Goal: Entertainment & Leisure: Browse casually

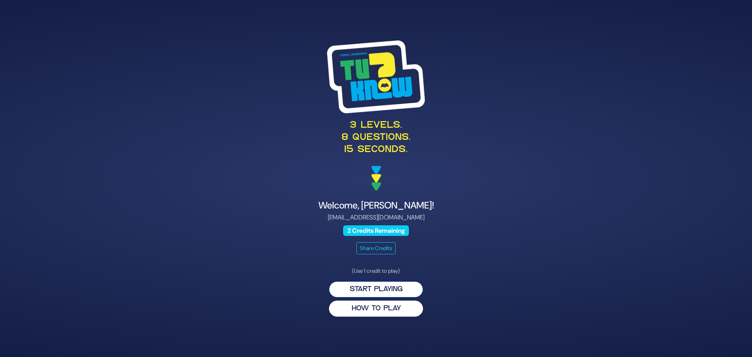
click at [374, 286] on button "Start Playing" at bounding box center [376, 289] width 94 height 16
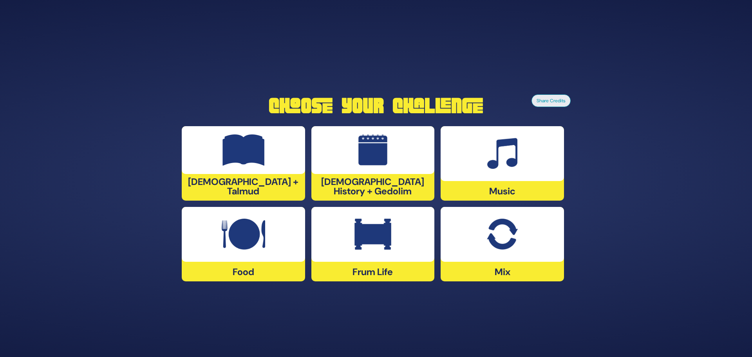
click at [251, 153] on img at bounding box center [244, 149] width 42 height 31
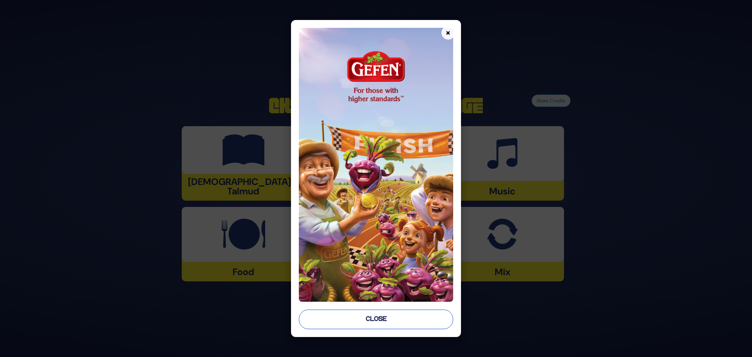
click at [369, 317] on button "Close" at bounding box center [376, 319] width 154 height 20
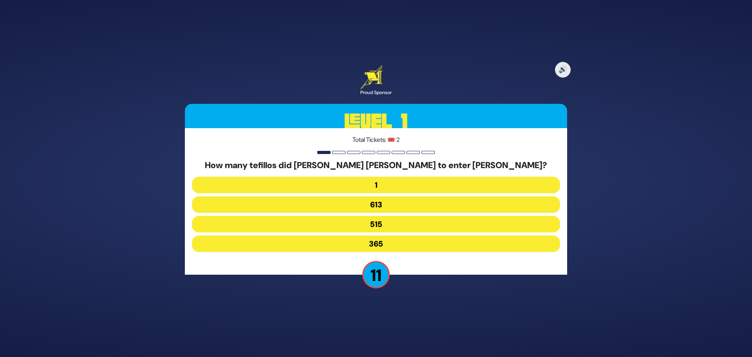
click at [385, 222] on button "515" at bounding box center [376, 224] width 368 height 16
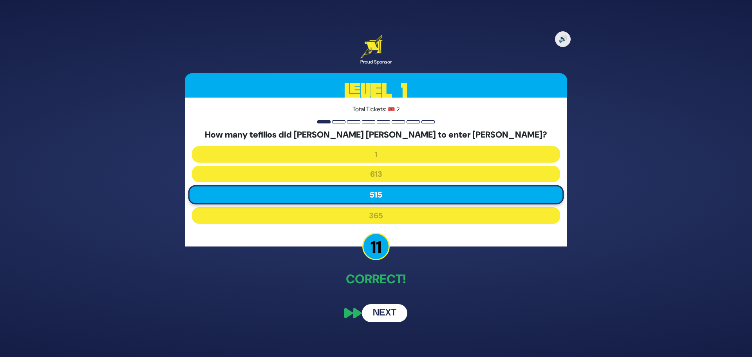
click at [382, 311] on button "Next" at bounding box center [384, 313] width 45 height 18
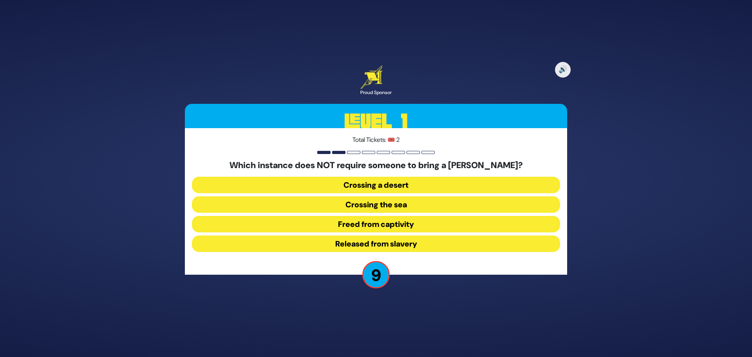
click at [382, 245] on button "Released from slavery" at bounding box center [376, 243] width 368 height 16
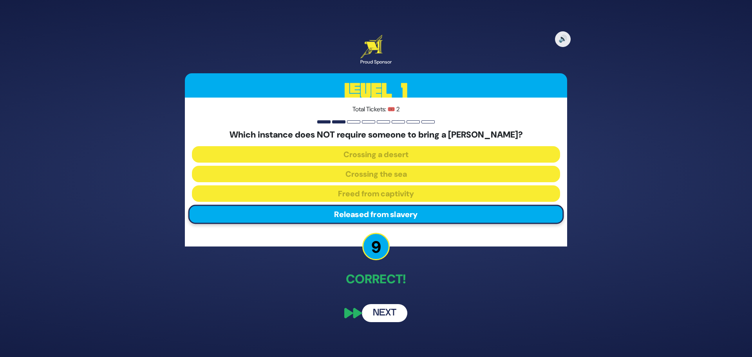
click at [390, 315] on button "Next" at bounding box center [384, 313] width 45 height 18
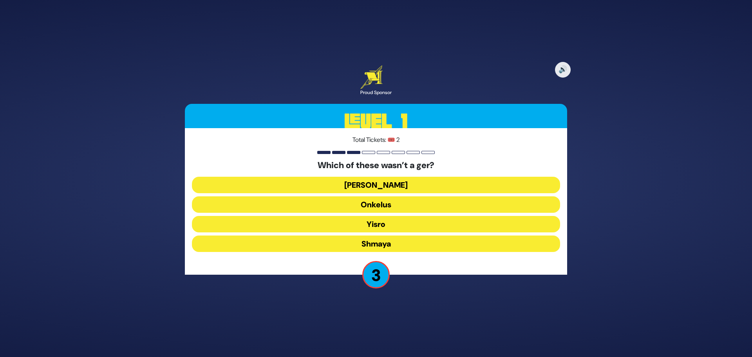
click at [383, 244] on button "Shmaya" at bounding box center [376, 243] width 368 height 16
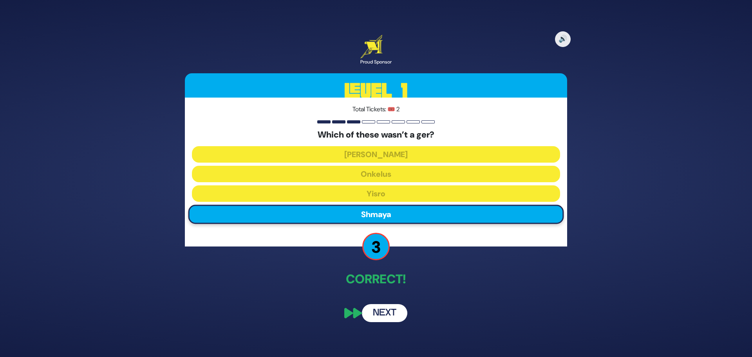
click at [382, 311] on button "Next" at bounding box center [384, 313] width 45 height 18
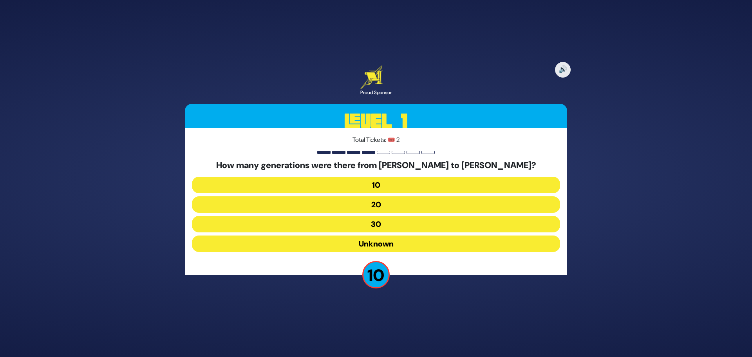
click at [387, 202] on button "20" at bounding box center [376, 204] width 368 height 16
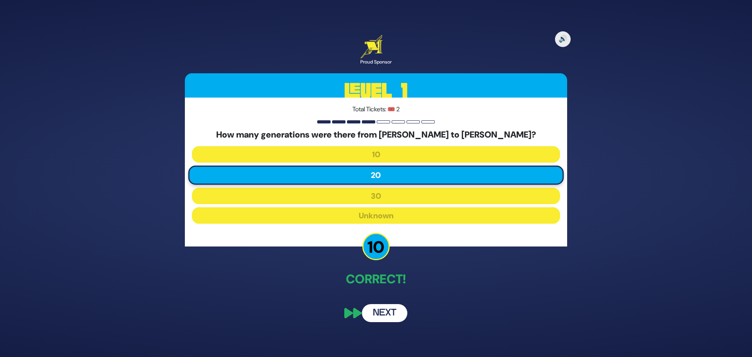
click at [387, 311] on button "Next" at bounding box center [384, 313] width 45 height 18
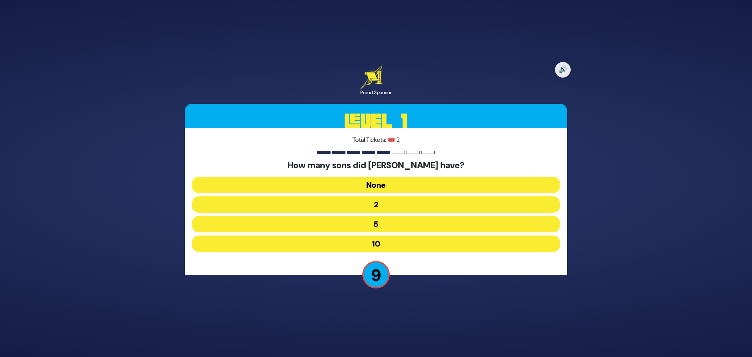
click at [387, 243] on button "10" at bounding box center [376, 243] width 368 height 16
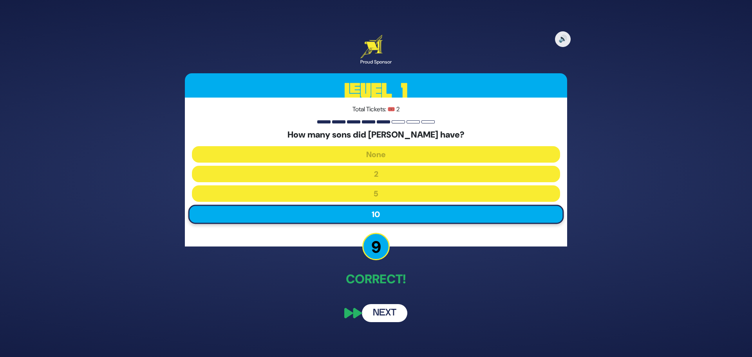
click at [394, 315] on button "Next" at bounding box center [384, 313] width 45 height 18
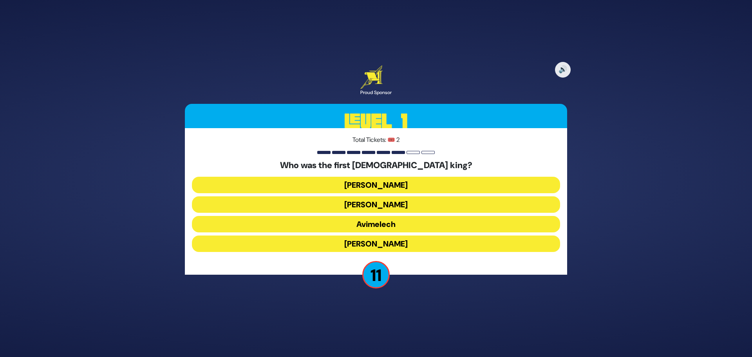
click at [384, 187] on button "Shaul" at bounding box center [376, 185] width 368 height 16
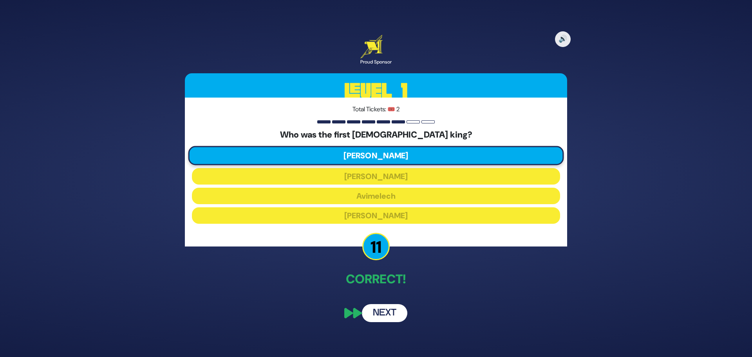
click at [384, 315] on button "Next" at bounding box center [384, 313] width 45 height 18
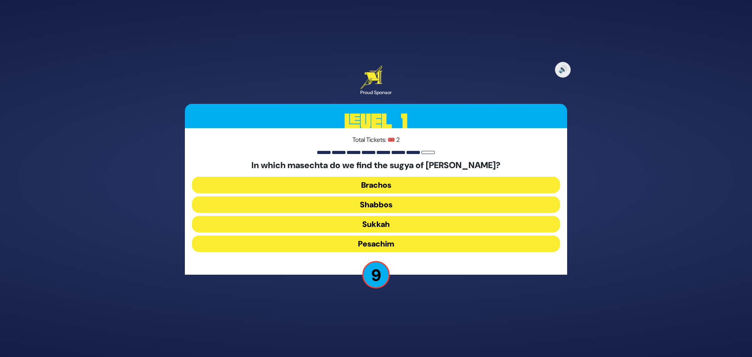
click at [371, 244] on button "Pesachim" at bounding box center [376, 243] width 368 height 16
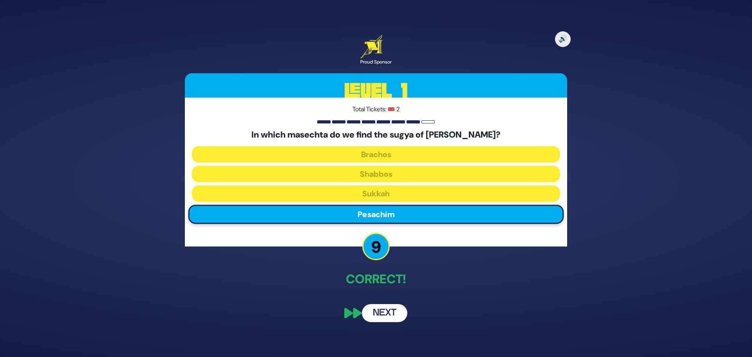
click at [386, 315] on button "Next" at bounding box center [384, 313] width 45 height 18
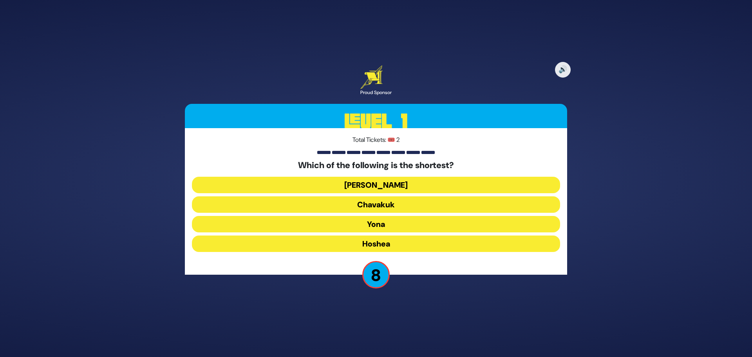
click at [386, 183] on button "Ovadia" at bounding box center [376, 185] width 368 height 16
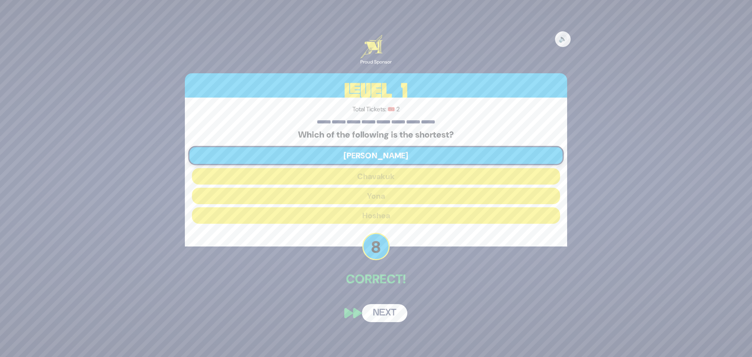
click at [384, 314] on button "Next" at bounding box center [384, 313] width 45 height 18
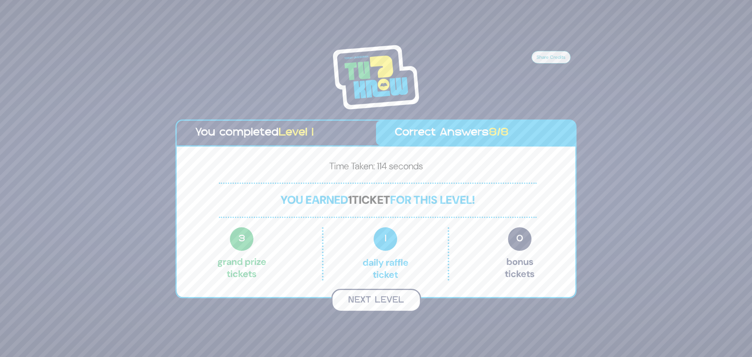
click at [374, 302] on button "Next Level" at bounding box center [376, 300] width 90 height 23
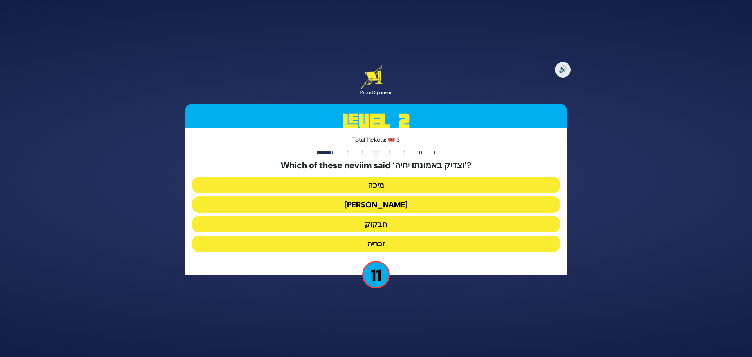
click at [375, 224] on button "חבקוק" at bounding box center [376, 224] width 368 height 16
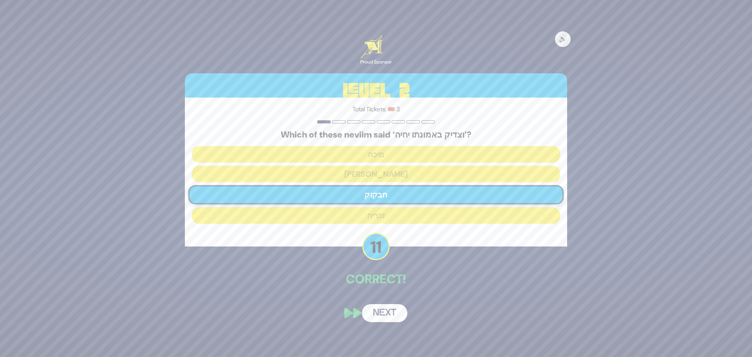
click at [387, 313] on button "Next" at bounding box center [384, 313] width 45 height 18
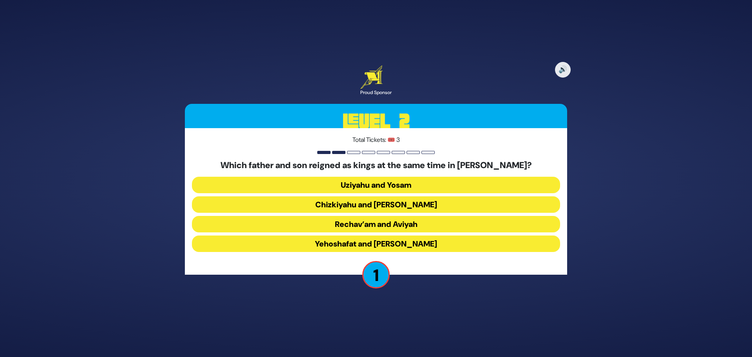
click at [376, 183] on button "Uziyahu and Yosam" at bounding box center [376, 185] width 368 height 16
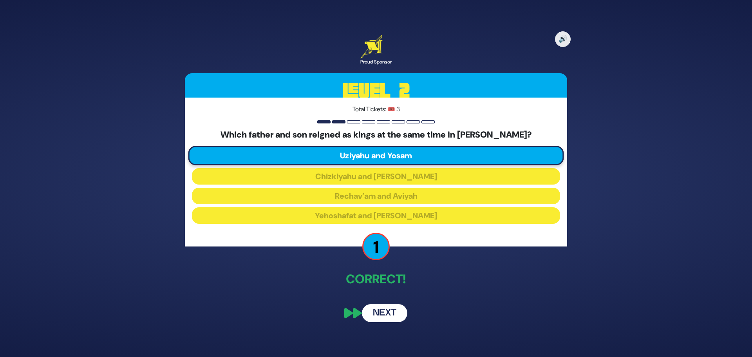
click at [382, 310] on button "Next" at bounding box center [384, 313] width 45 height 18
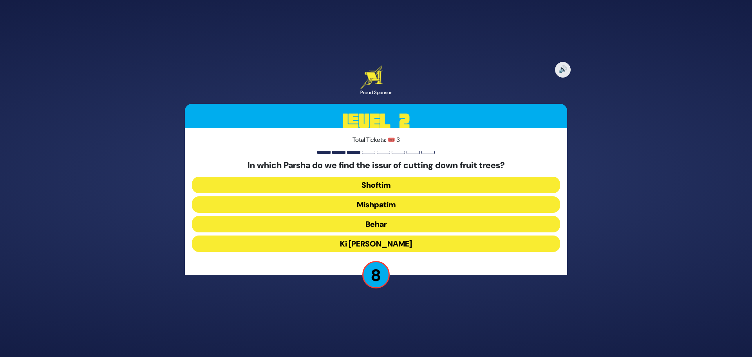
click at [365, 185] on button "Shoftim" at bounding box center [376, 185] width 368 height 16
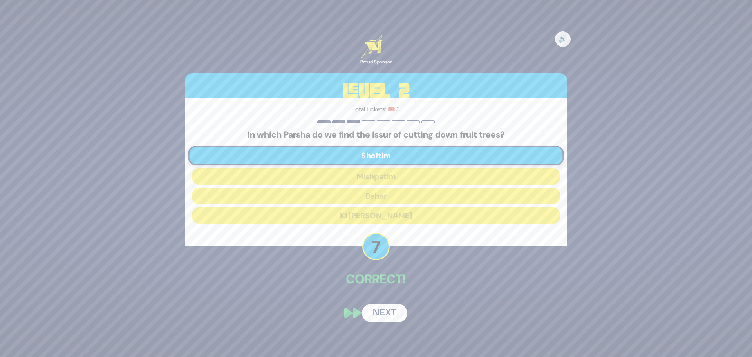
click at [385, 314] on button "Next" at bounding box center [384, 313] width 45 height 18
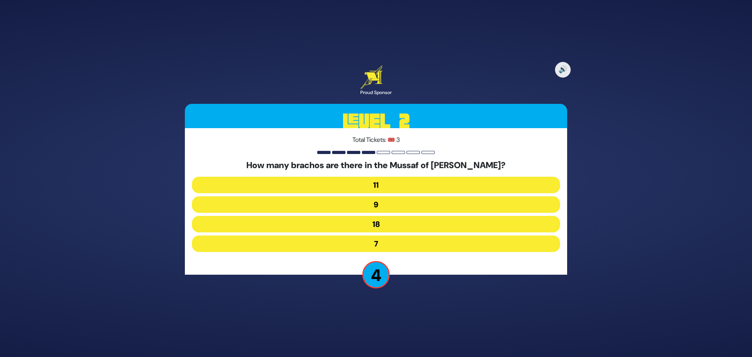
click at [374, 204] on button "9" at bounding box center [376, 204] width 368 height 16
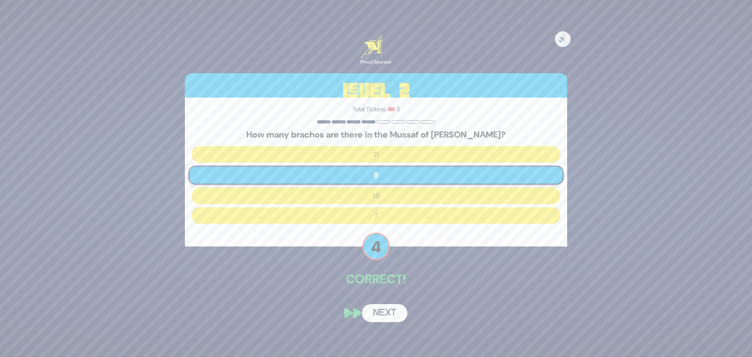
click at [388, 315] on button "Next" at bounding box center [384, 313] width 45 height 18
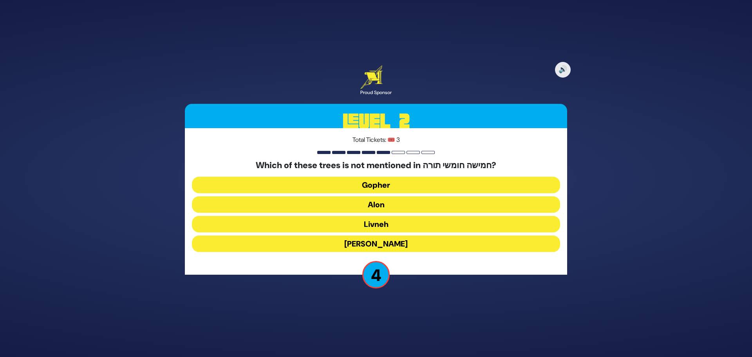
click at [380, 244] on button "Oren" at bounding box center [376, 243] width 368 height 16
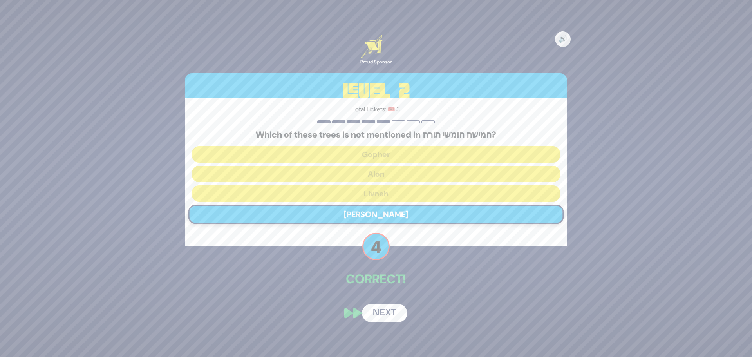
click at [389, 308] on button "Next" at bounding box center [384, 313] width 45 height 18
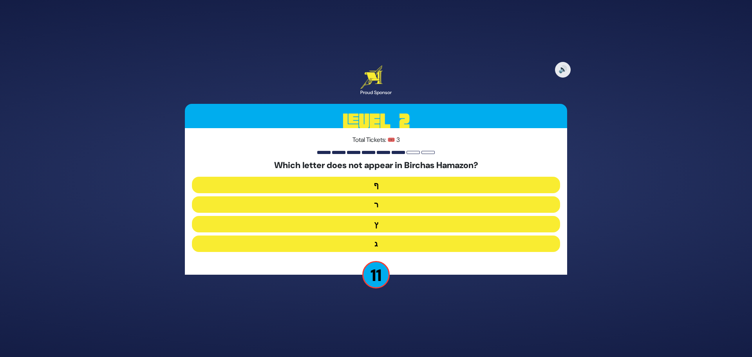
click at [380, 183] on button "ף" at bounding box center [376, 185] width 368 height 16
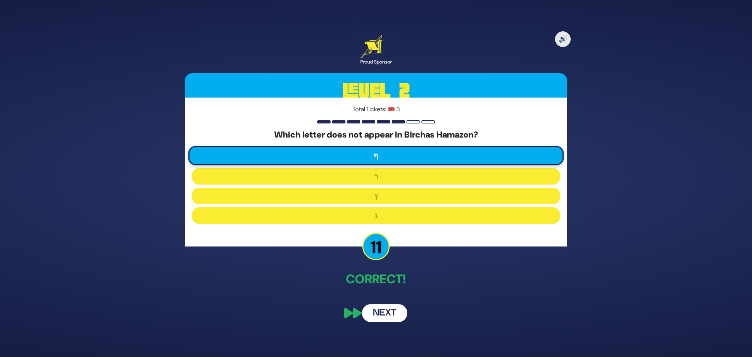
click at [386, 315] on button "Next" at bounding box center [384, 313] width 45 height 18
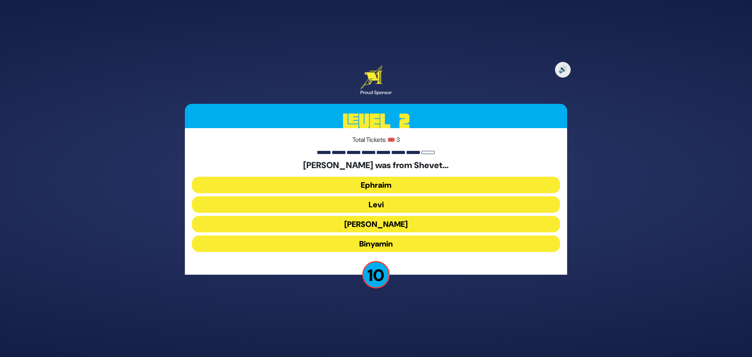
click at [374, 203] on button "Levi" at bounding box center [376, 204] width 368 height 16
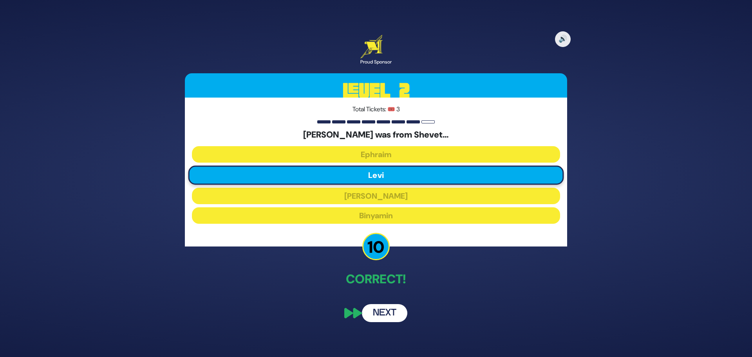
click at [385, 313] on button "Next" at bounding box center [384, 313] width 45 height 18
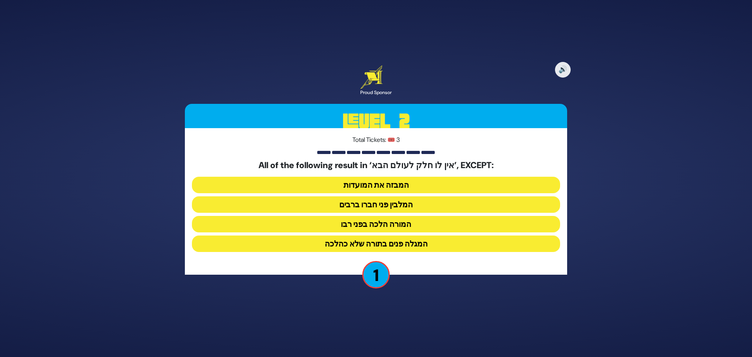
drag, startPoint x: 384, startPoint y: 174, endPoint x: 384, endPoint y: 183, distance: 8.6
click at [384, 175] on div "All of the following result in ‘אין לו חלק לעולם הבא’, EXCEPT: המבזה את המועדות…" at bounding box center [376, 207] width 368 height 95
click at [384, 183] on button "המבזה את המועדות" at bounding box center [376, 185] width 368 height 16
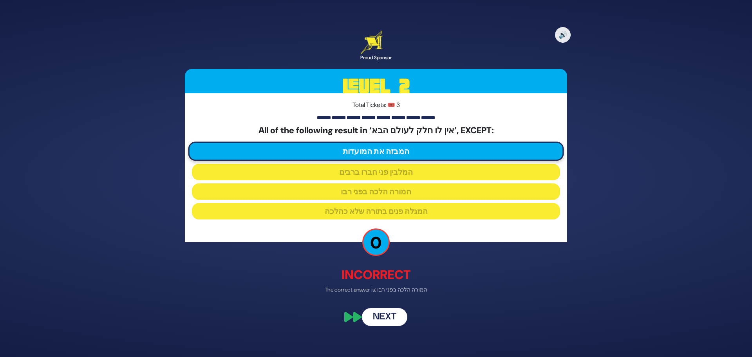
click at [386, 313] on button "Next" at bounding box center [384, 317] width 45 height 18
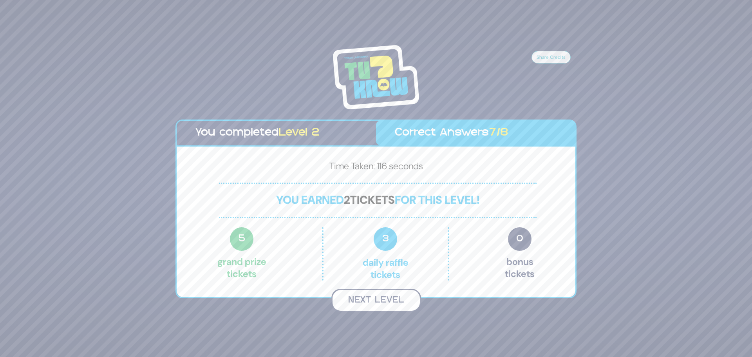
click at [369, 302] on button "Next Level" at bounding box center [376, 300] width 90 height 23
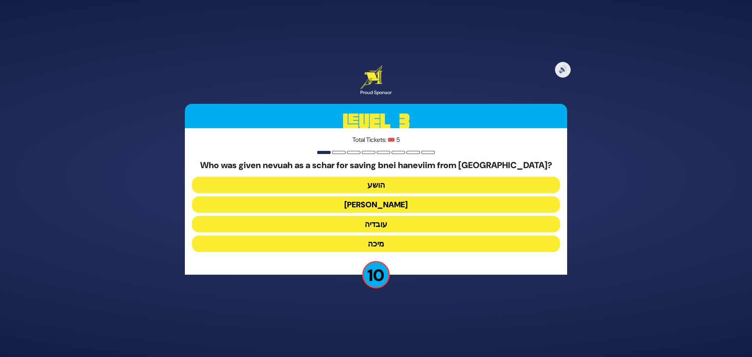
click at [383, 226] on button "עובדיה" at bounding box center [376, 224] width 368 height 16
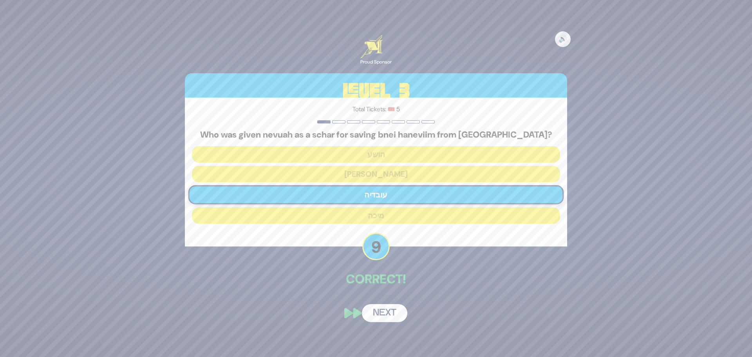
click at [385, 293] on div "🔊 Proud Sponsor Level 3 Total Tickets: 🎟️ 5 Who was given nevuah as a schar for…" at bounding box center [375, 178] width 401 height 306
click at [387, 312] on button "Next" at bounding box center [384, 313] width 45 height 18
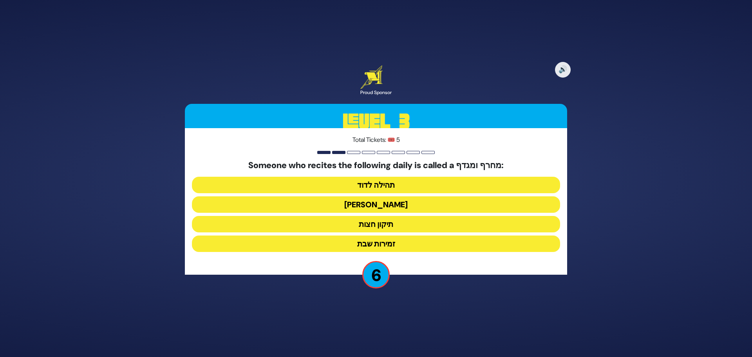
click at [398, 205] on button "הלל הגדול" at bounding box center [376, 204] width 368 height 16
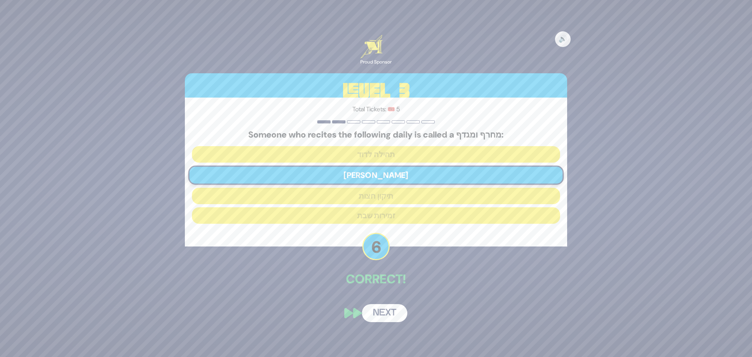
click at [387, 312] on button "Next" at bounding box center [384, 313] width 45 height 18
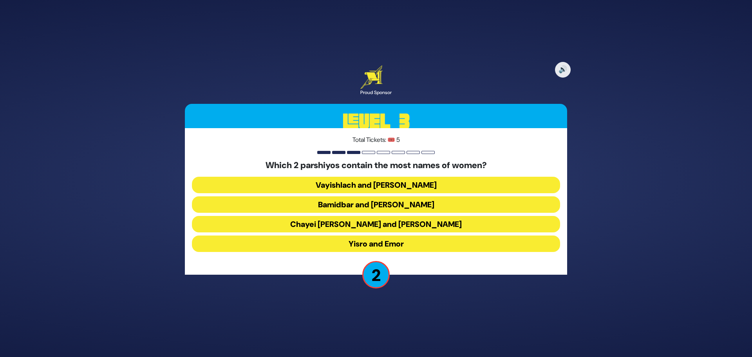
click at [372, 208] on button "Bamidbar and Matos" at bounding box center [376, 204] width 368 height 16
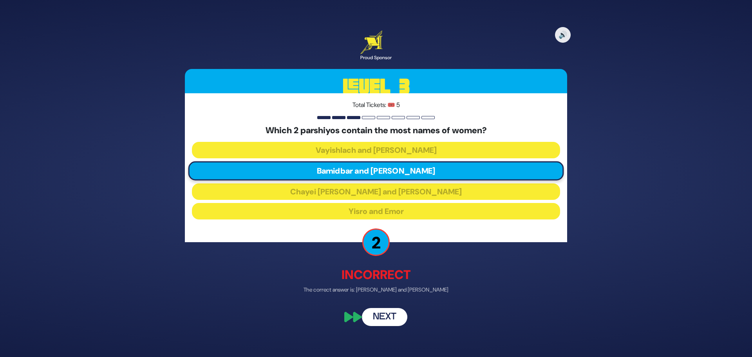
click at [389, 317] on button "Next" at bounding box center [384, 317] width 45 height 18
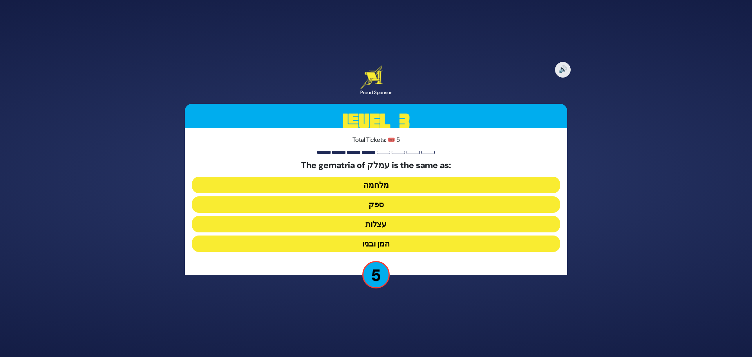
click at [377, 204] on button "ספק" at bounding box center [376, 204] width 368 height 16
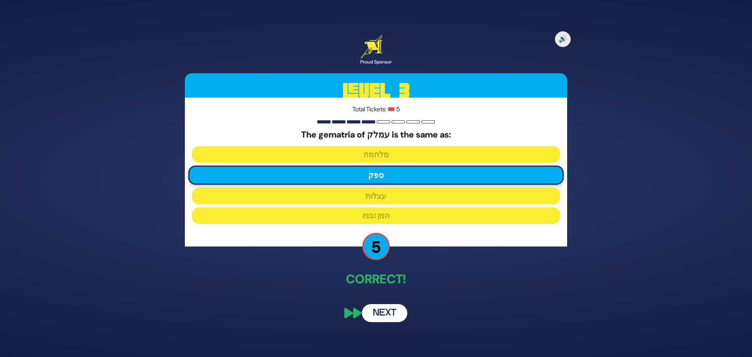
click at [382, 309] on button "Next" at bounding box center [384, 313] width 45 height 18
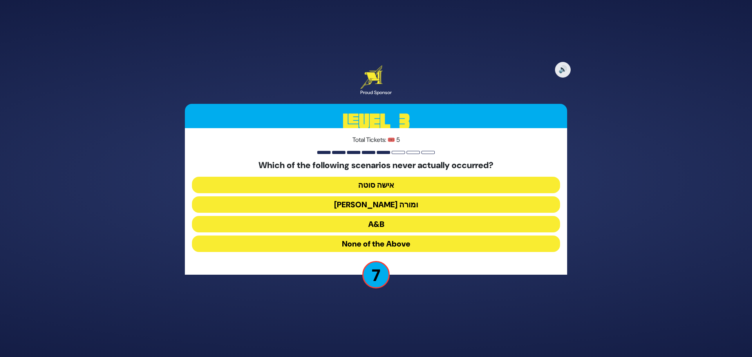
click at [378, 201] on button "בן סורר ומורה" at bounding box center [376, 204] width 368 height 16
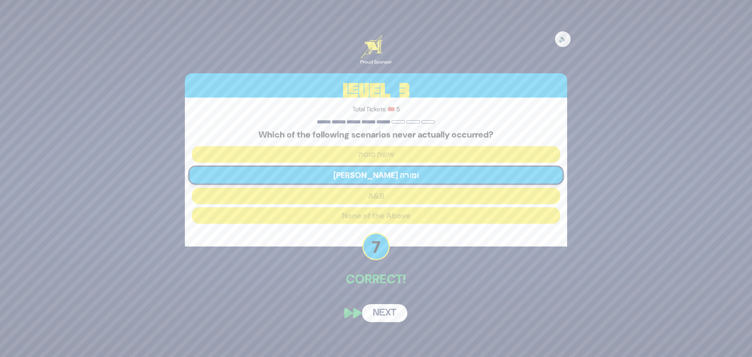
click at [385, 311] on button "Next" at bounding box center [384, 313] width 45 height 18
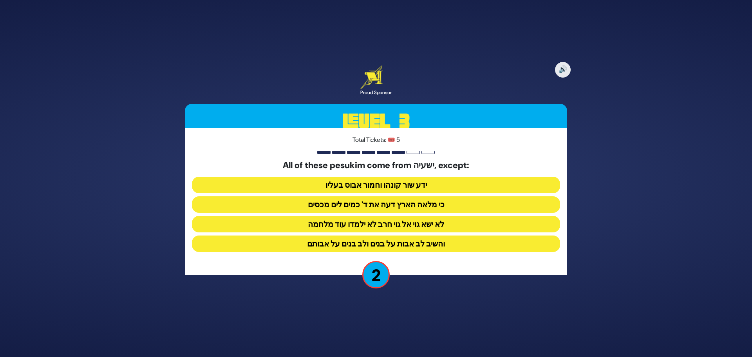
click at [374, 222] on button "לא ישא גוי אל גוי חרב לא ילמדו עוד מלחמה" at bounding box center [376, 224] width 368 height 16
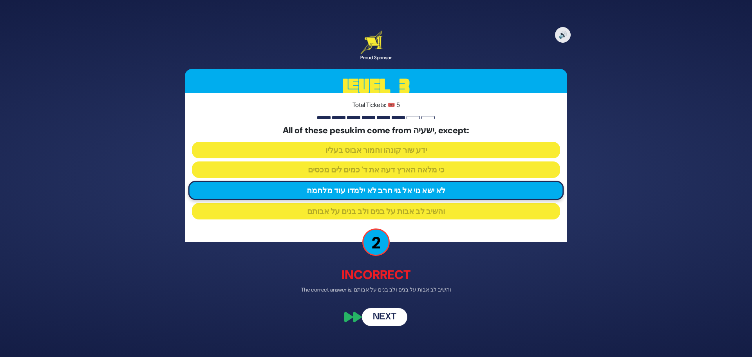
click at [382, 315] on button "Next" at bounding box center [384, 317] width 45 height 18
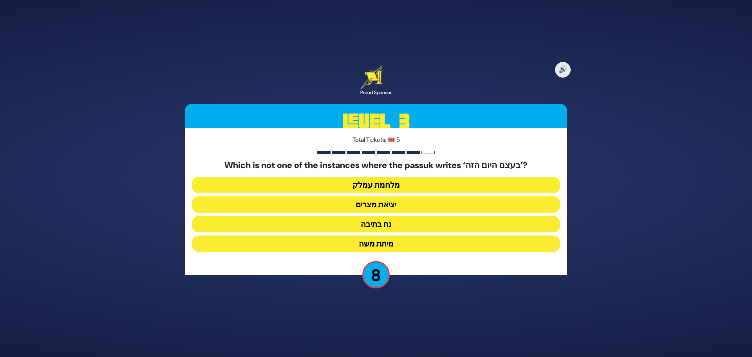
click at [389, 183] on button "מלחמת עמלק" at bounding box center [376, 185] width 368 height 16
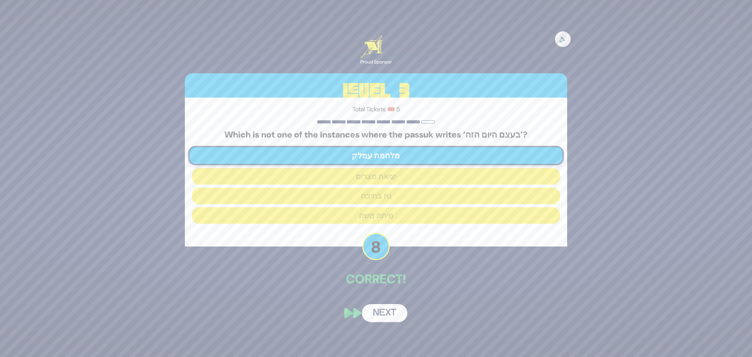
click at [391, 316] on button "Next" at bounding box center [384, 313] width 45 height 18
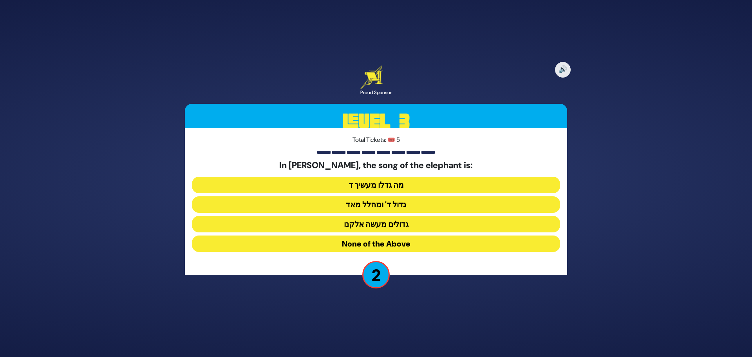
click at [391, 204] on button "גדול ד' ומהלל מאד" at bounding box center [376, 204] width 368 height 16
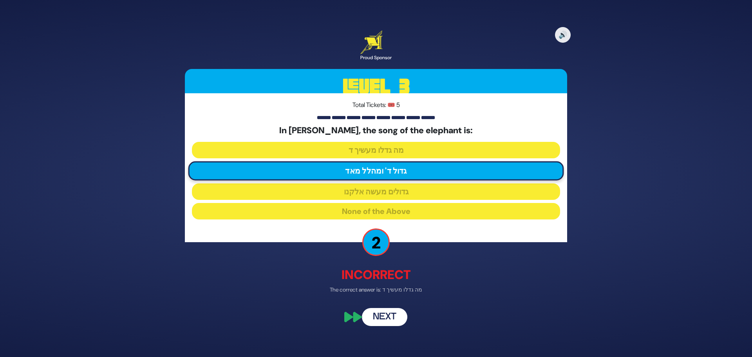
click at [384, 317] on button "Next" at bounding box center [384, 317] width 45 height 18
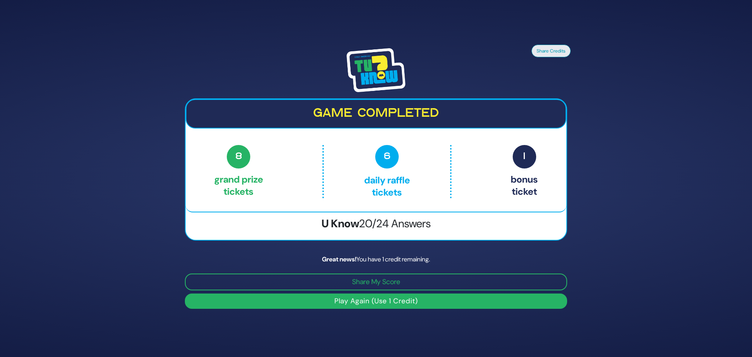
click at [401, 301] on button "Play Again (Use 1 Credit)" at bounding box center [376, 300] width 382 height 15
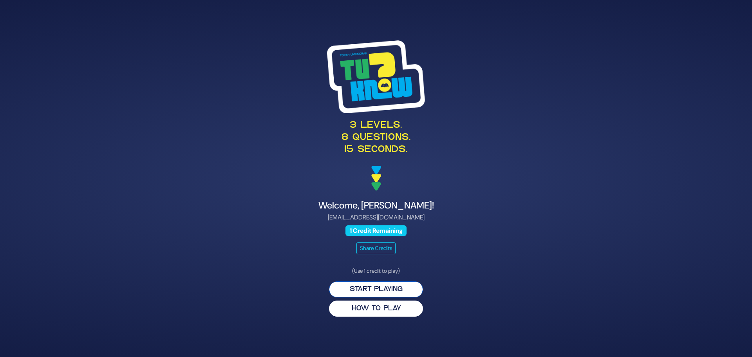
click at [374, 288] on button "Start Playing" at bounding box center [376, 289] width 94 height 16
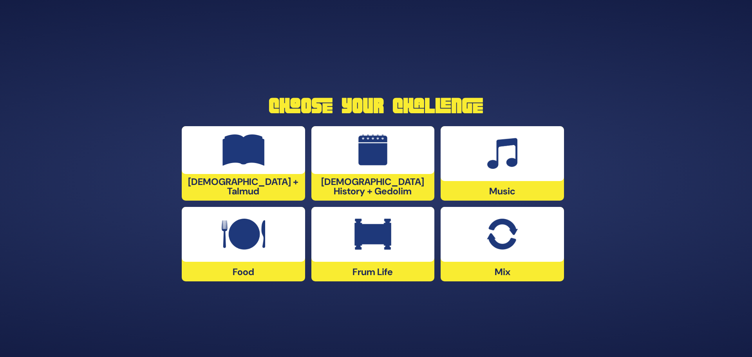
click at [377, 162] on img at bounding box center [372, 149] width 29 height 31
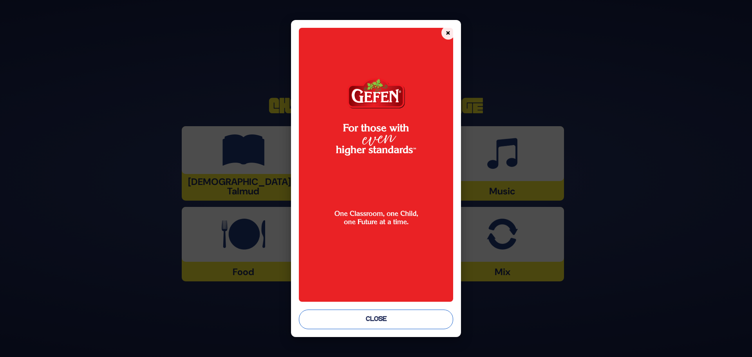
click at [381, 319] on button "Close" at bounding box center [376, 319] width 154 height 20
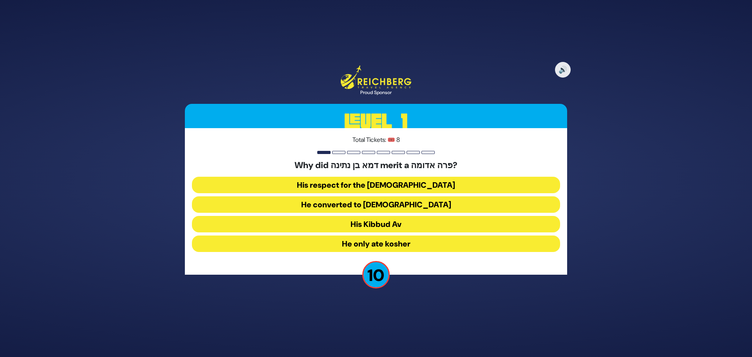
click at [378, 222] on button "His Kibbud Av" at bounding box center [376, 224] width 368 height 16
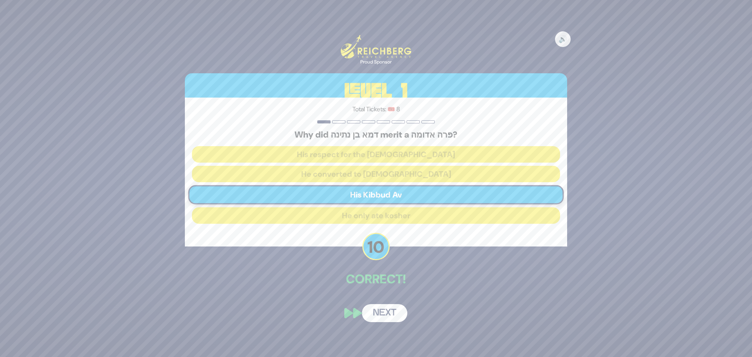
click at [390, 314] on button "Next" at bounding box center [384, 313] width 45 height 18
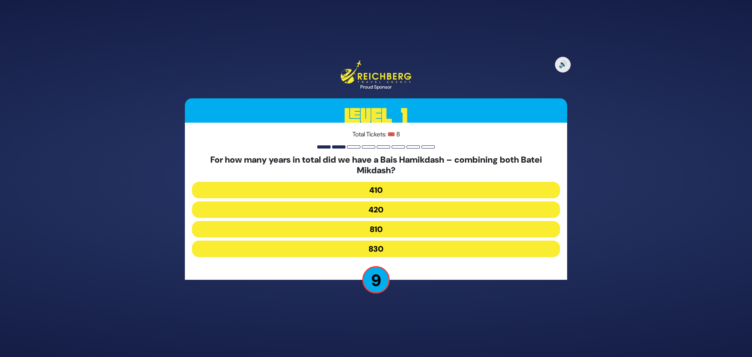
click at [387, 247] on button "830" at bounding box center [376, 249] width 368 height 16
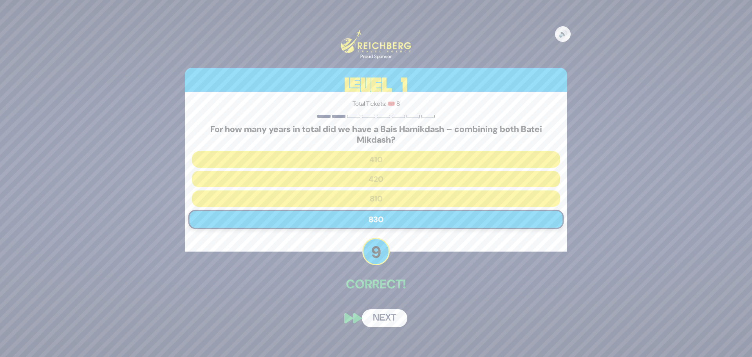
click at [383, 303] on div "🔊 Proud Sponsor Level 1 Total Tickets: 🎟️ 8 For how many years in total did we …" at bounding box center [375, 178] width 401 height 316
click at [385, 322] on button "Next" at bounding box center [384, 318] width 45 height 18
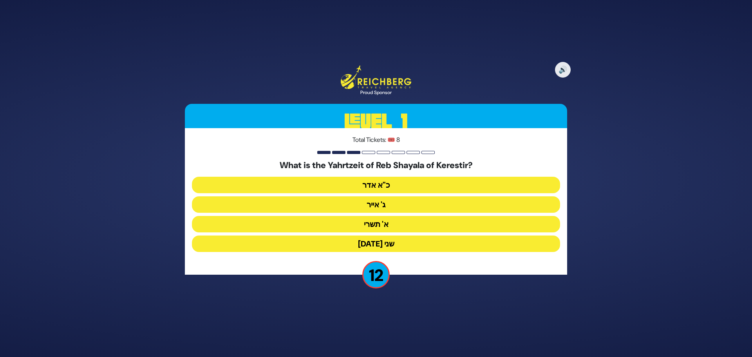
click at [391, 203] on button "ג' אייר" at bounding box center [376, 204] width 368 height 16
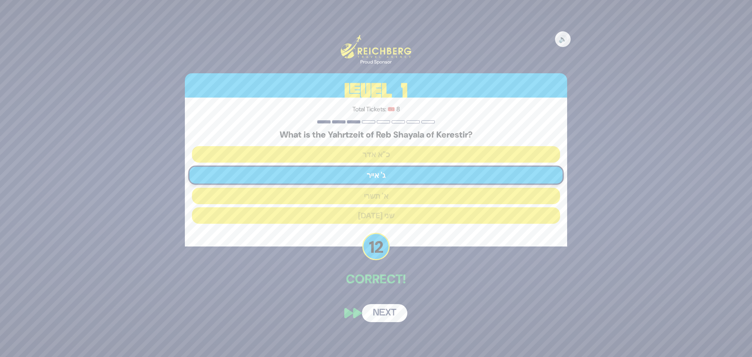
click at [381, 312] on button "Next" at bounding box center [384, 313] width 45 height 18
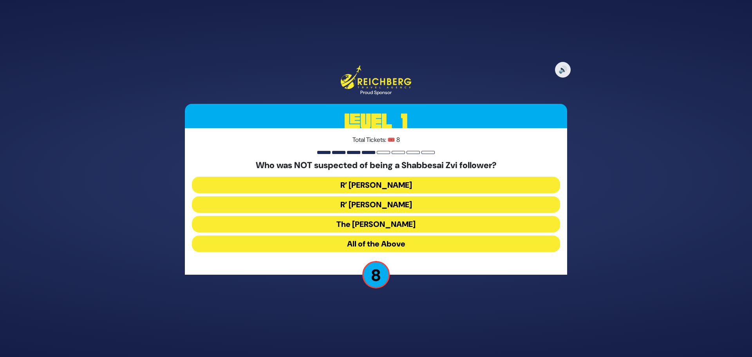
click at [373, 222] on button "The [PERSON_NAME]" at bounding box center [376, 224] width 368 height 16
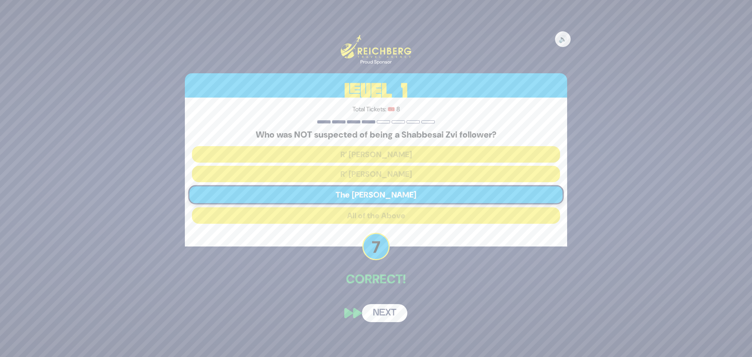
click at [391, 315] on button "Next" at bounding box center [384, 313] width 45 height 18
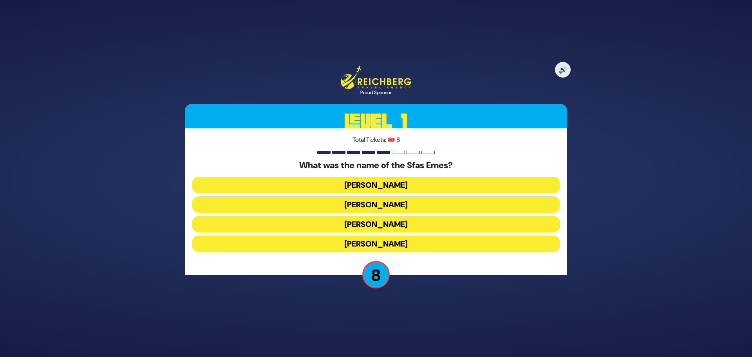
click at [377, 204] on button "[PERSON_NAME]" at bounding box center [376, 204] width 368 height 16
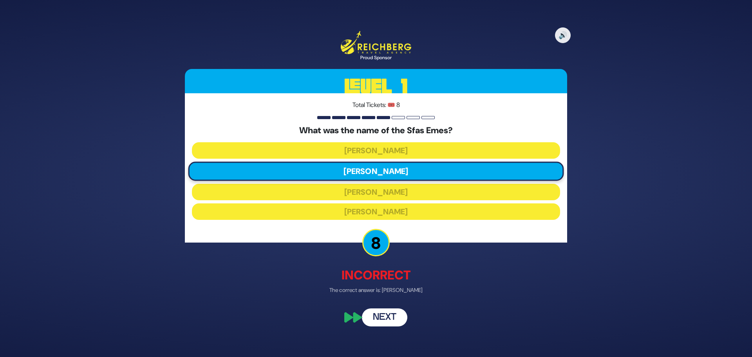
click at [384, 314] on button "Next" at bounding box center [384, 317] width 45 height 18
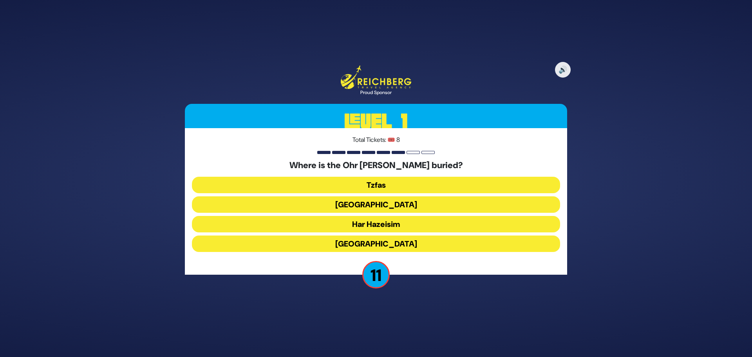
click at [387, 224] on button "Har Hazeisim" at bounding box center [376, 224] width 368 height 16
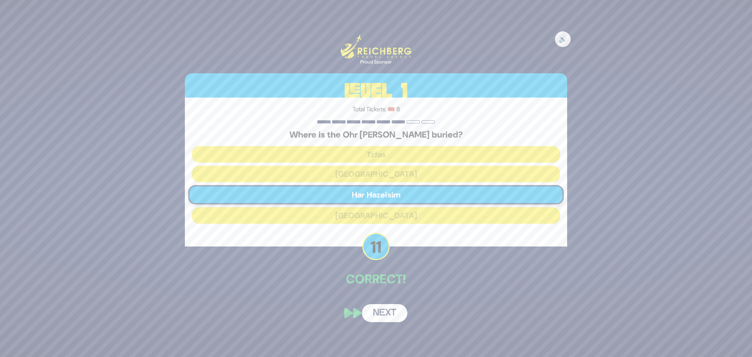
click at [387, 312] on button "Next" at bounding box center [384, 313] width 45 height 18
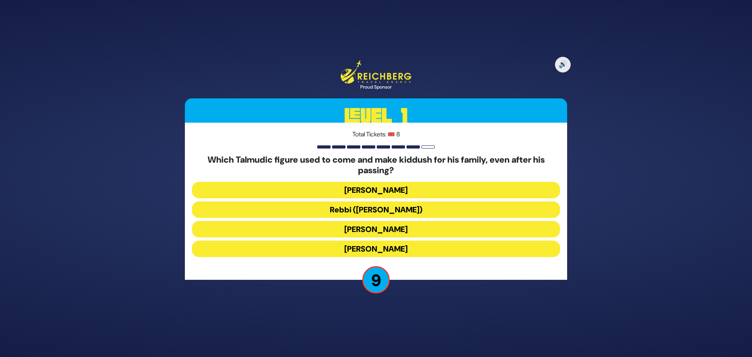
click at [375, 208] on button "Rebbi ([PERSON_NAME])" at bounding box center [376, 209] width 368 height 16
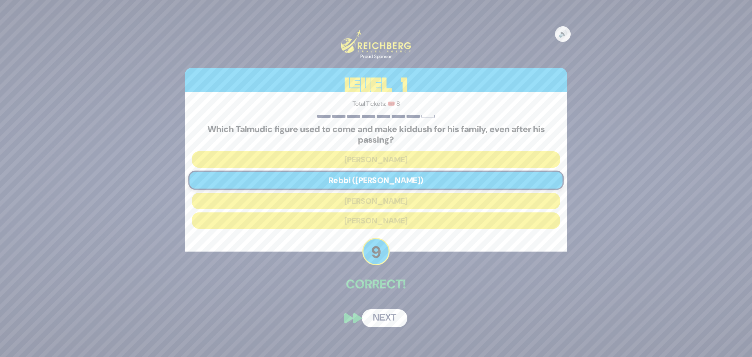
click at [387, 318] on button "Next" at bounding box center [384, 318] width 45 height 18
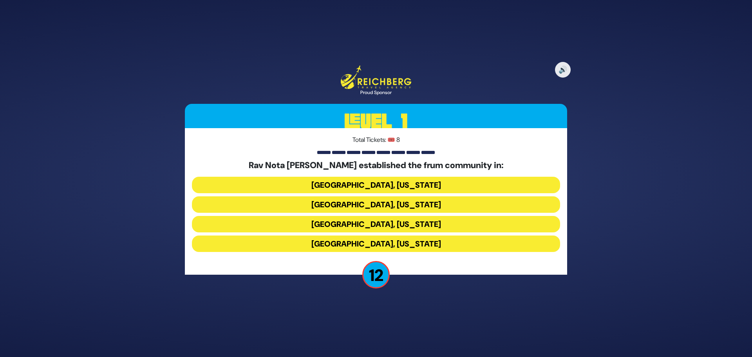
click at [394, 206] on button "[GEOGRAPHIC_DATA], [US_STATE]" at bounding box center [376, 204] width 368 height 16
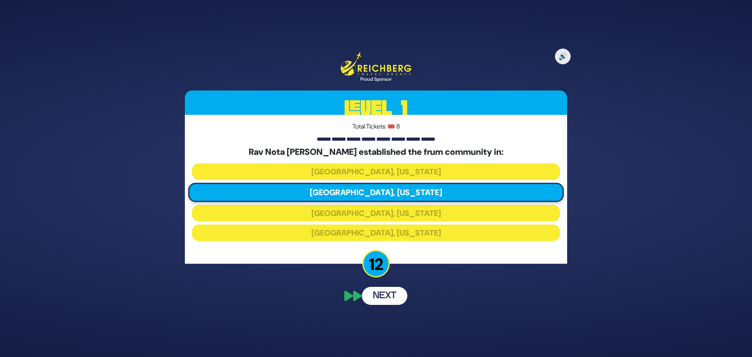
click at [384, 298] on div "🔊 Proud Sponsor Level 1 Total Tickets: 🎟️ 8 Rav Nota [PERSON_NAME] established …" at bounding box center [375, 178] width 401 height 271
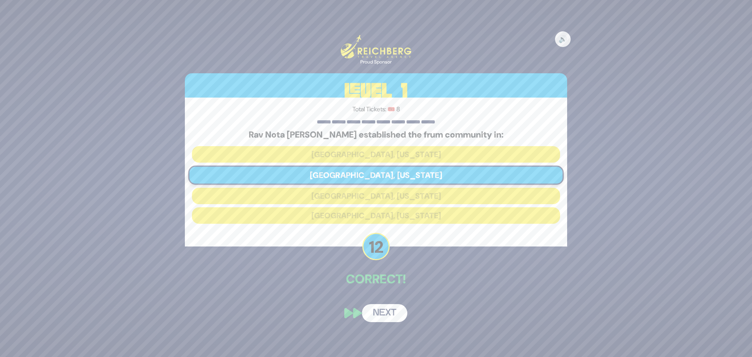
click at [389, 312] on button "Next" at bounding box center [384, 313] width 45 height 18
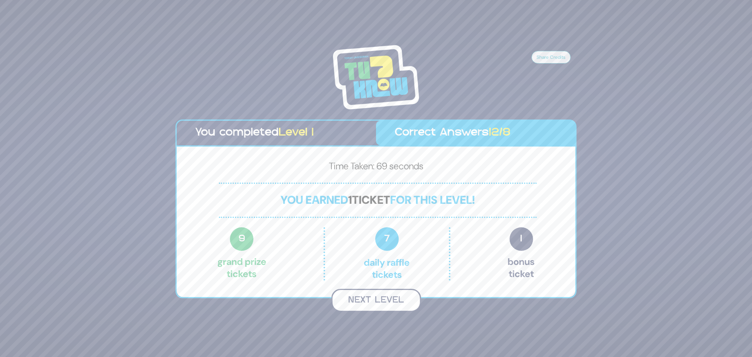
click at [373, 300] on button "Next Level" at bounding box center [376, 300] width 90 height 23
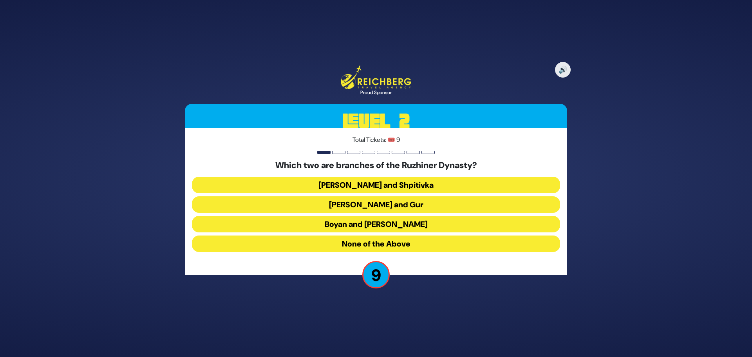
click at [393, 225] on button "Boyan and [PERSON_NAME]" at bounding box center [376, 224] width 368 height 16
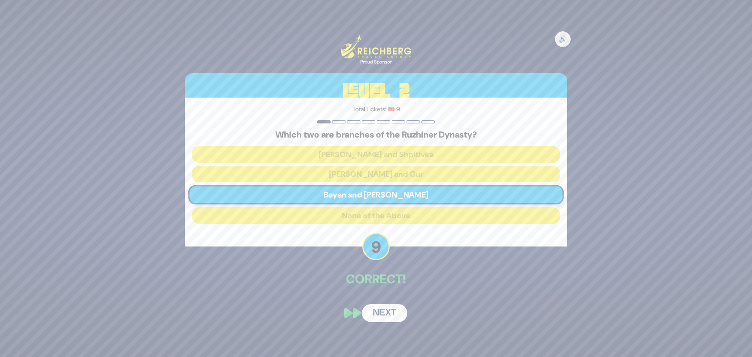
click at [390, 314] on button "Next" at bounding box center [384, 313] width 45 height 18
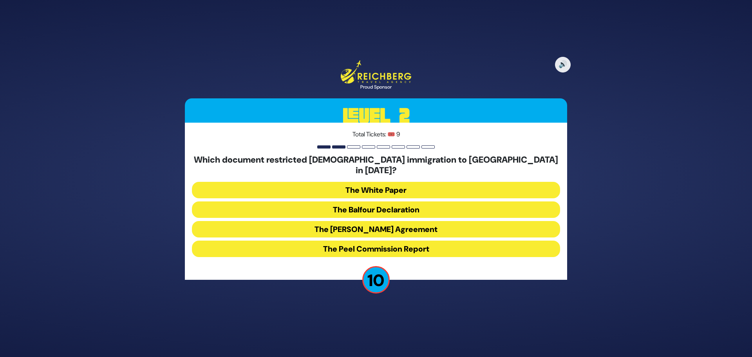
click at [380, 184] on button "The White Paper" at bounding box center [376, 190] width 368 height 16
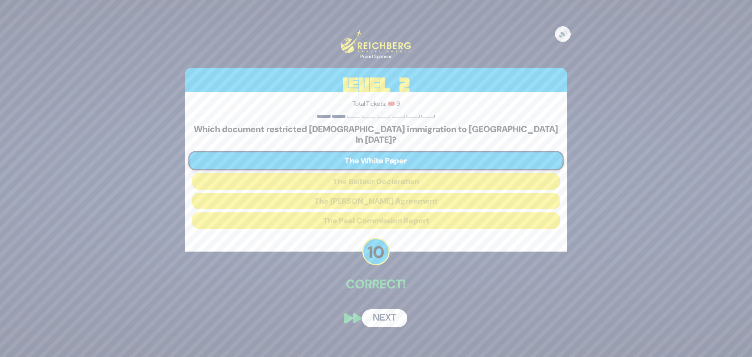
click at [384, 313] on button "Next" at bounding box center [384, 318] width 45 height 18
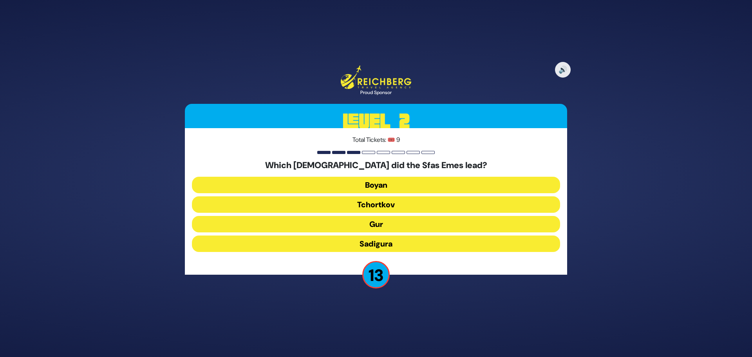
click at [384, 225] on button "Gur" at bounding box center [376, 224] width 368 height 16
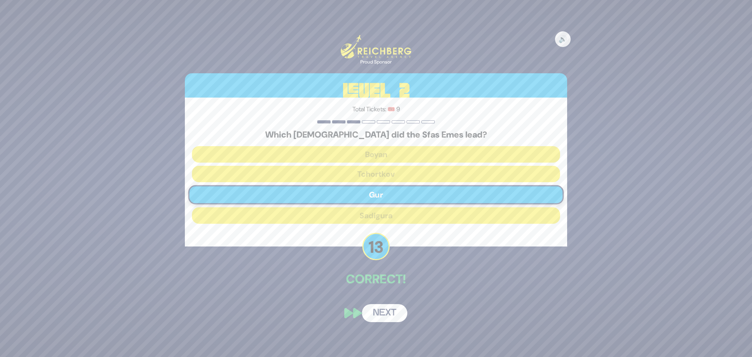
click at [387, 311] on button "Next" at bounding box center [384, 313] width 45 height 18
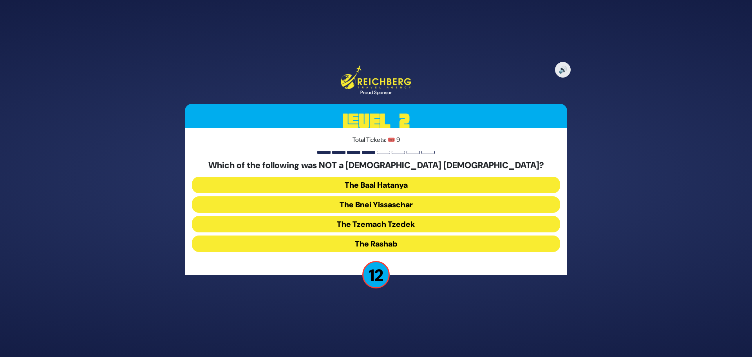
click at [394, 206] on button "The Bnei Yissaschar" at bounding box center [376, 204] width 368 height 16
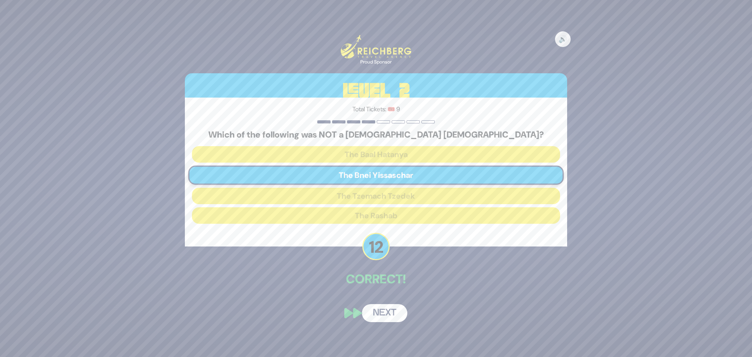
click at [385, 311] on button "Next" at bounding box center [384, 313] width 45 height 18
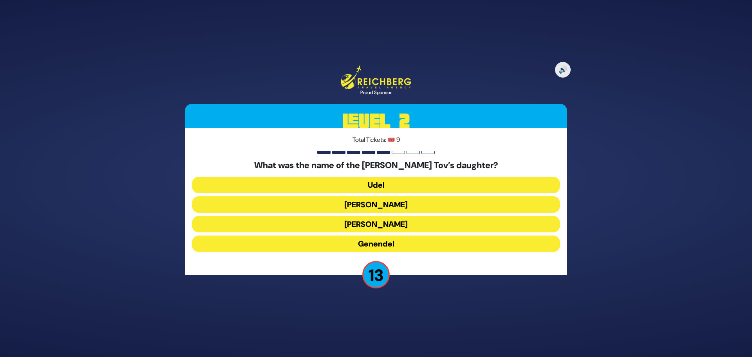
click at [388, 188] on button "Udel" at bounding box center [376, 185] width 368 height 16
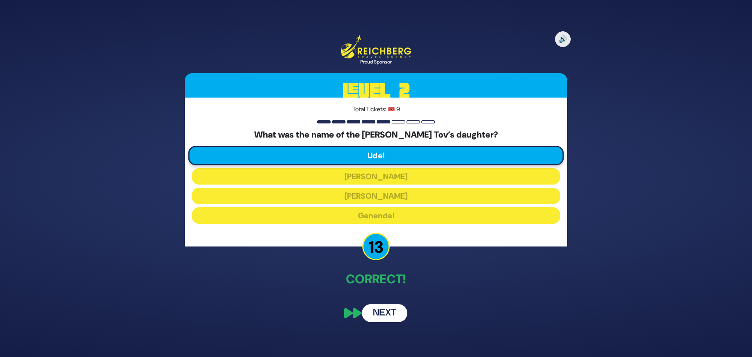
click at [386, 312] on button "Next" at bounding box center [384, 313] width 45 height 18
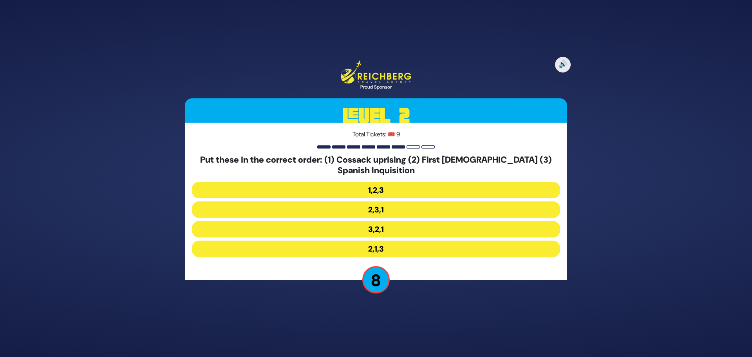
click at [374, 208] on button "2,3,1" at bounding box center [376, 209] width 368 height 16
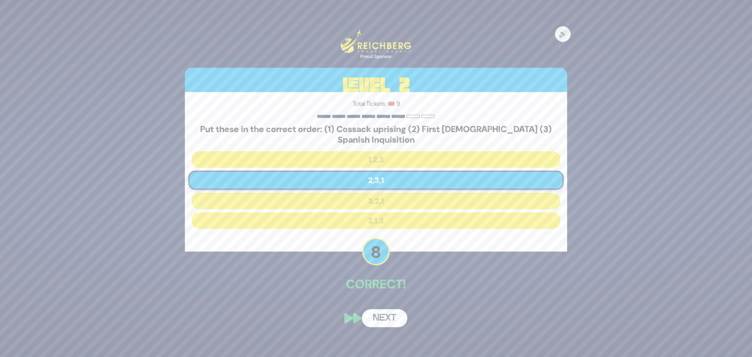
click at [384, 320] on button "Next" at bounding box center [384, 318] width 45 height 18
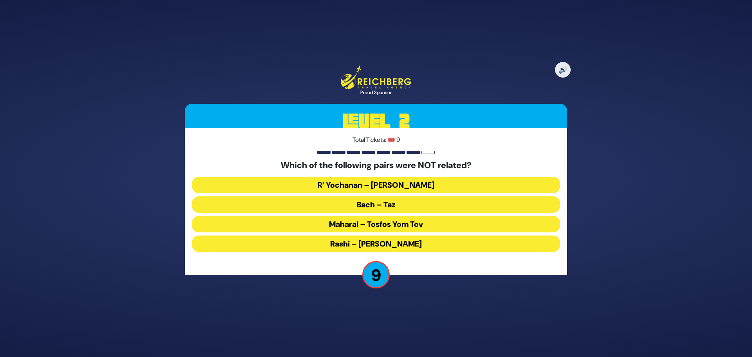
click at [370, 223] on button "Maharal – Tosfos Yom Tov" at bounding box center [376, 224] width 368 height 16
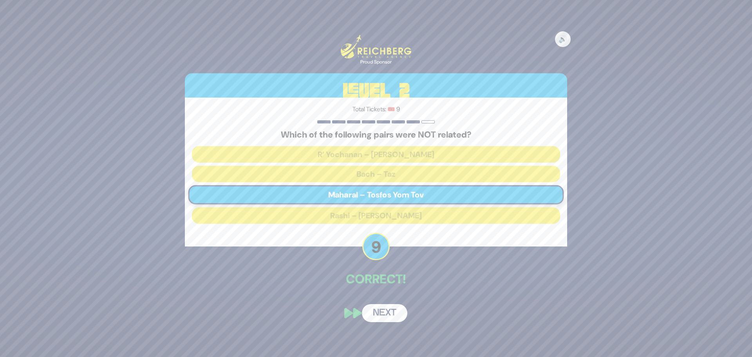
click at [382, 312] on button "Next" at bounding box center [384, 313] width 45 height 18
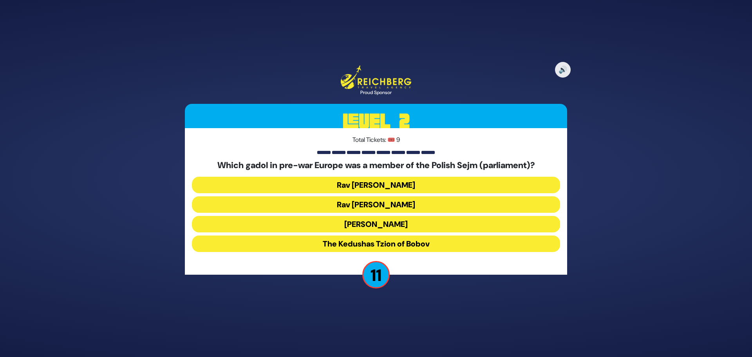
click at [380, 222] on button "[PERSON_NAME]" at bounding box center [376, 224] width 368 height 16
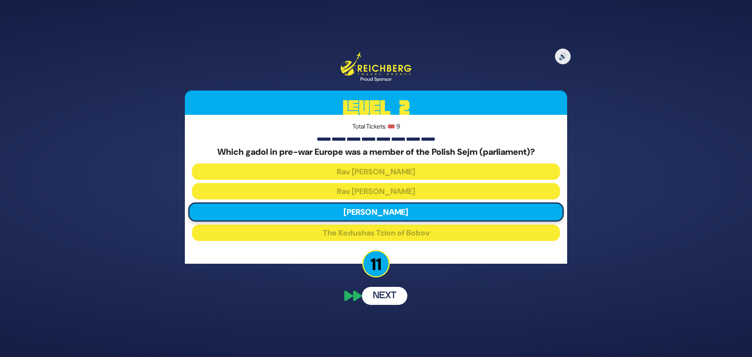
click at [382, 295] on div "🔊 Proud Sponsor Level 2 Total Tickets: 🎟️ 9 Which gadol in pre-war Europe was a…" at bounding box center [375, 178] width 401 height 271
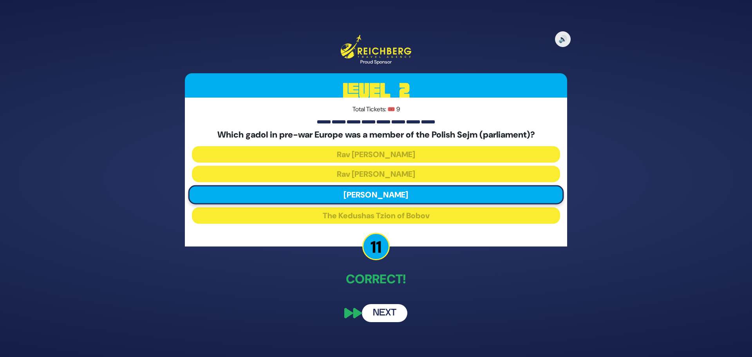
click at [385, 314] on button "Next" at bounding box center [384, 313] width 45 height 18
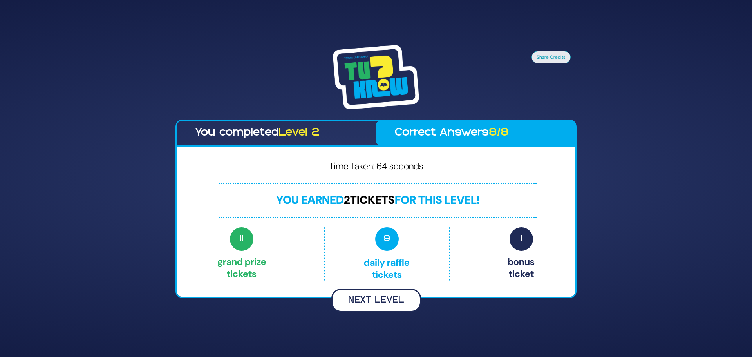
click at [385, 298] on button "Next Level" at bounding box center [376, 300] width 90 height 23
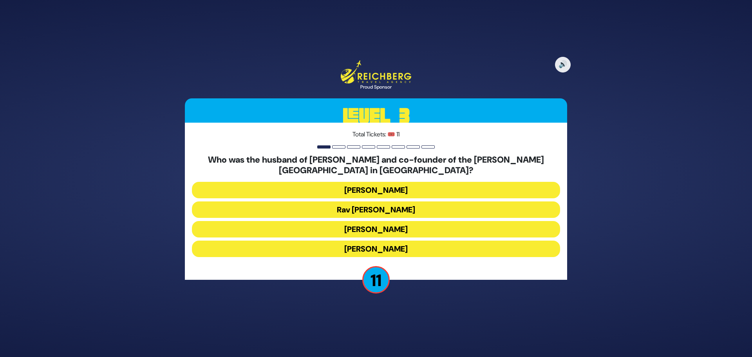
click at [372, 209] on button "Rav [PERSON_NAME]" at bounding box center [376, 209] width 368 height 16
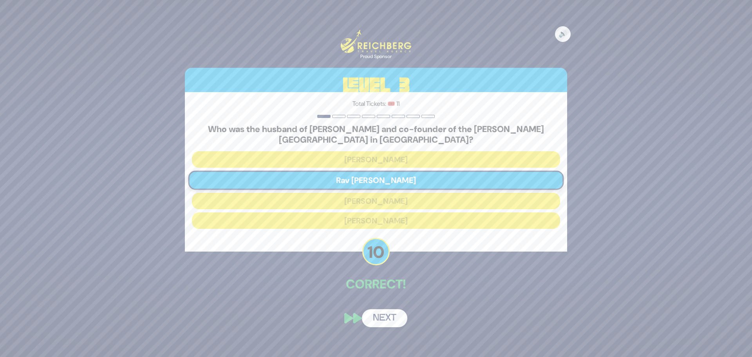
click at [386, 315] on button "Next" at bounding box center [384, 318] width 45 height 18
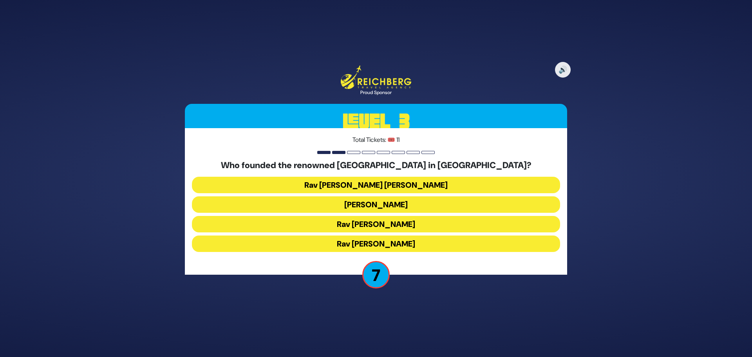
click at [394, 245] on button "Rav [PERSON_NAME]" at bounding box center [376, 243] width 368 height 16
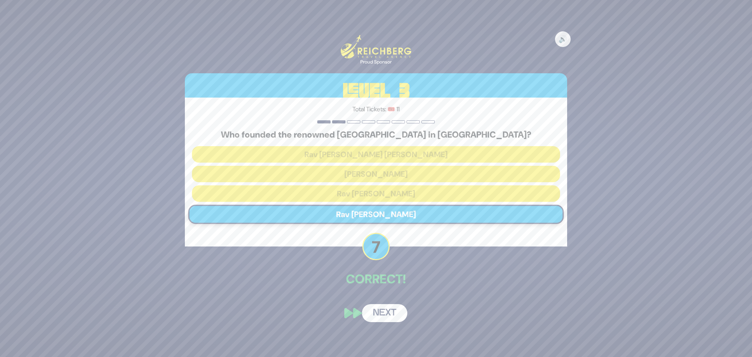
click at [382, 311] on button "Next" at bounding box center [384, 313] width 45 height 18
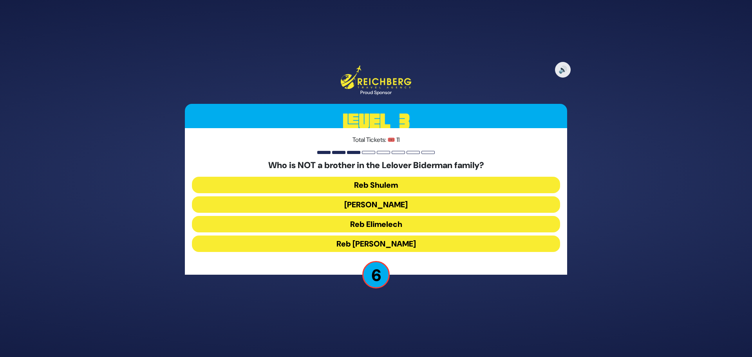
click at [410, 241] on button "Reb [PERSON_NAME]" at bounding box center [376, 243] width 368 height 16
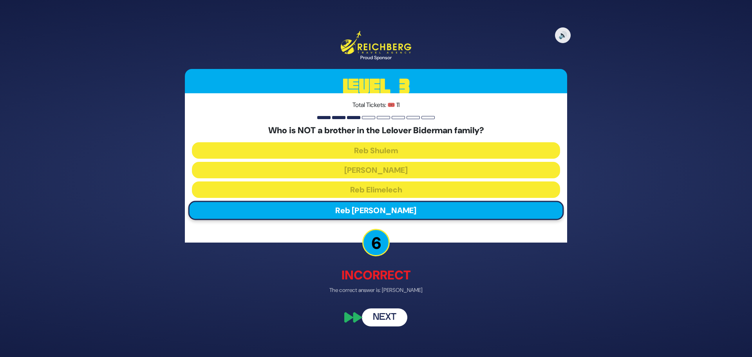
click at [383, 313] on button "Next" at bounding box center [384, 317] width 45 height 18
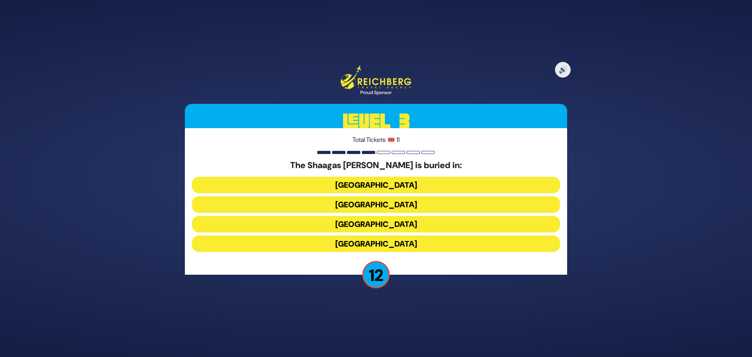
click at [381, 205] on button "[GEOGRAPHIC_DATA]" at bounding box center [376, 204] width 368 height 16
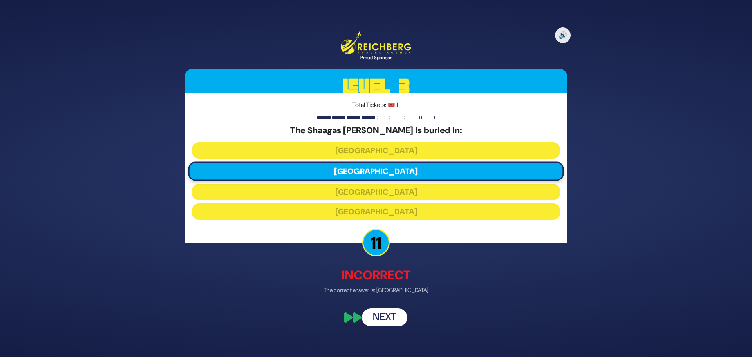
click at [382, 319] on button "Next" at bounding box center [384, 317] width 45 height 18
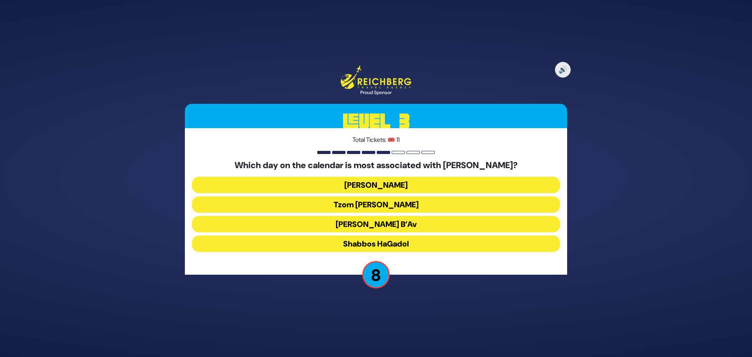
click at [374, 186] on button "[PERSON_NAME]" at bounding box center [376, 185] width 368 height 16
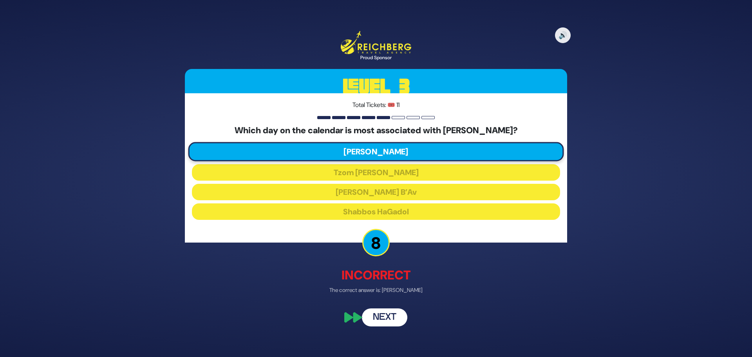
click at [389, 316] on button "Next" at bounding box center [384, 317] width 45 height 18
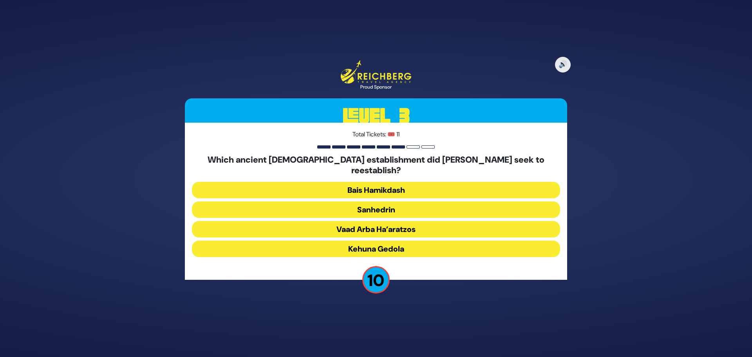
click at [382, 203] on button "Sanhedrin" at bounding box center [376, 209] width 368 height 16
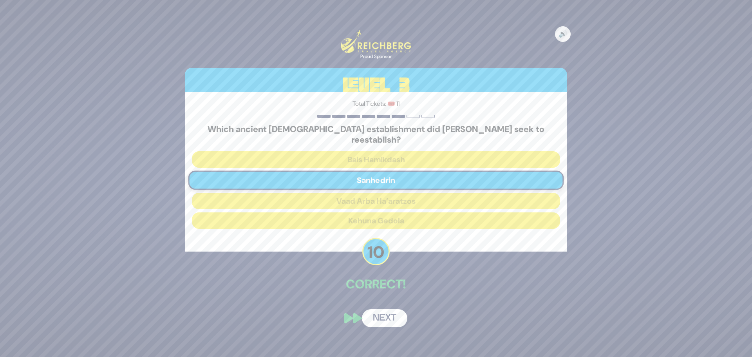
click at [389, 313] on button "Next" at bounding box center [384, 318] width 45 height 18
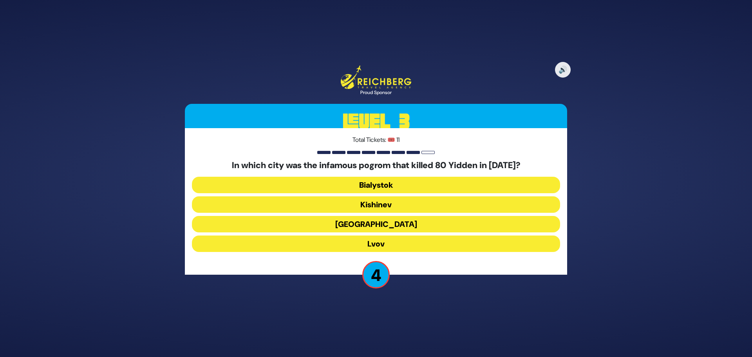
click at [374, 183] on button "Bialystok" at bounding box center [376, 185] width 368 height 16
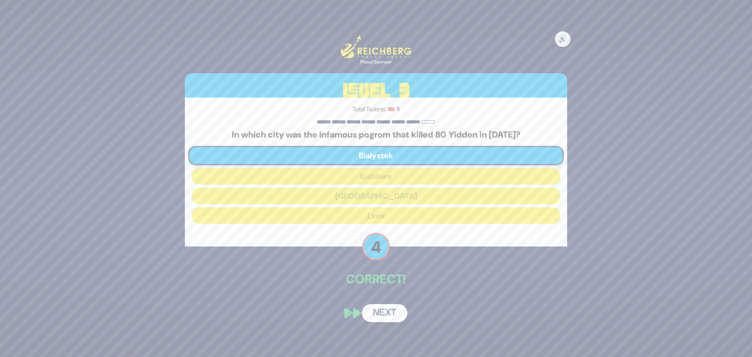
click at [389, 309] on button "Next" at bounding box center [384, 313] width 45 height 18
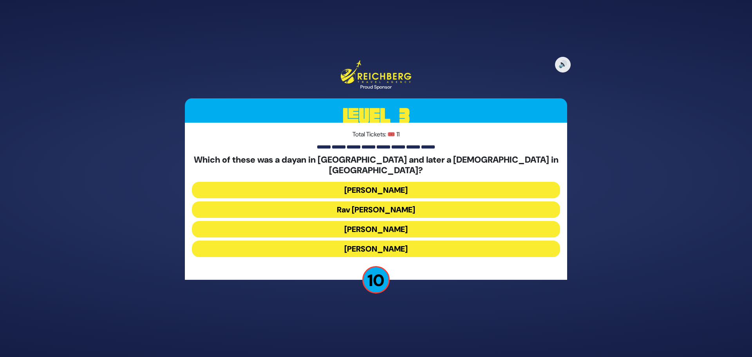
click at [370, 186] on button "[PERSON_NAME]" at bounding box center [376, 190] width 368 height 16
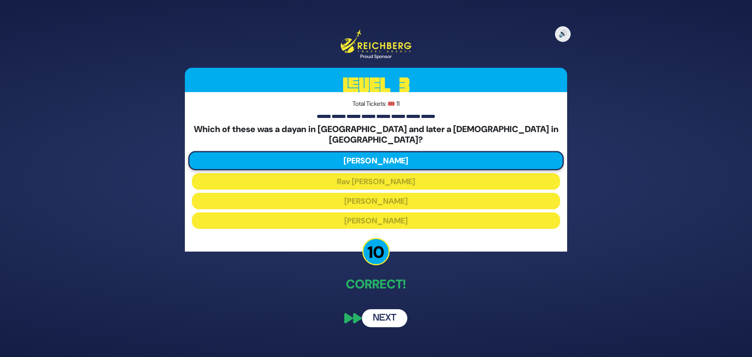
click at [384, 311] on button "Next" at bounding box center [384, 318] width 45 height 18
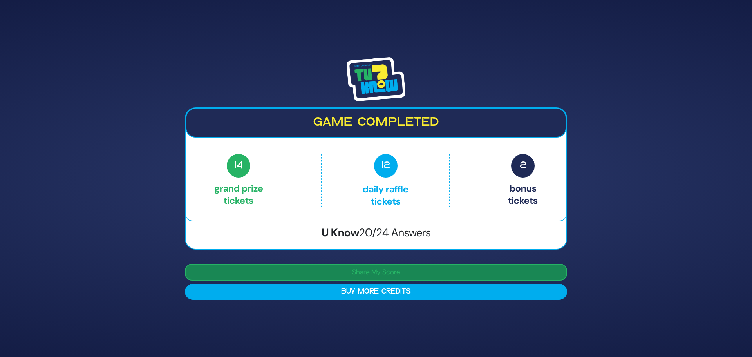
click at [373, 271] on button "Share My Score" at bounding box center [376, 272] width 382 height 17
